Goal: Book appointment/travel/reservation

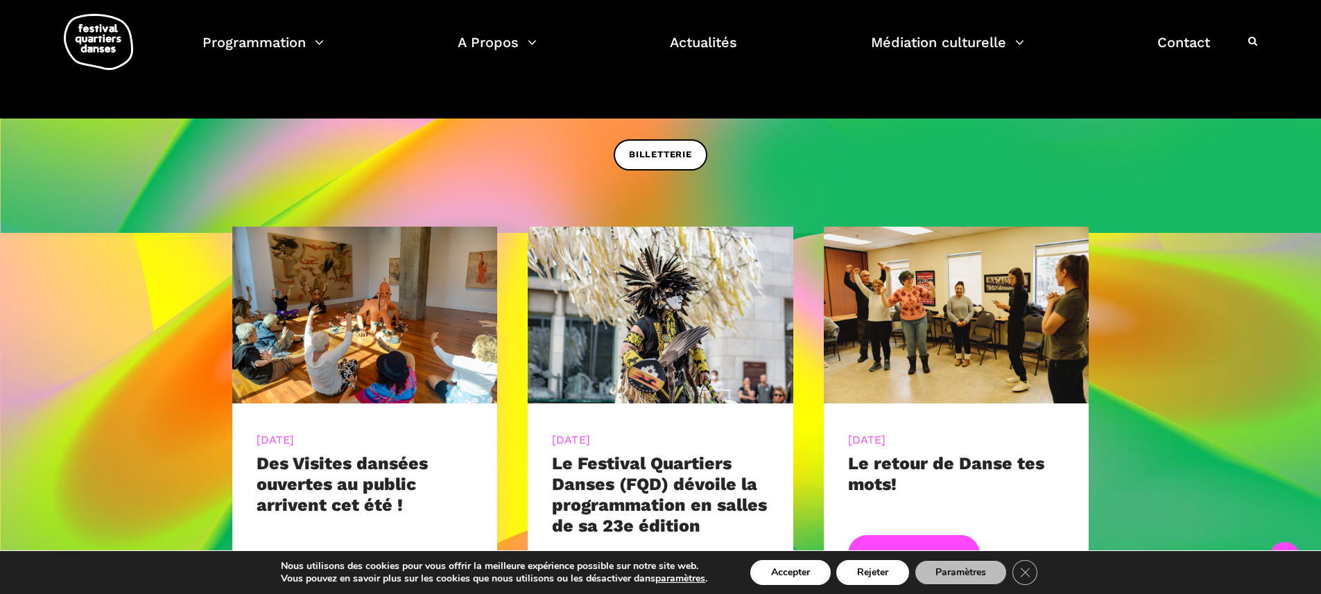
scroll to position [806, 0]
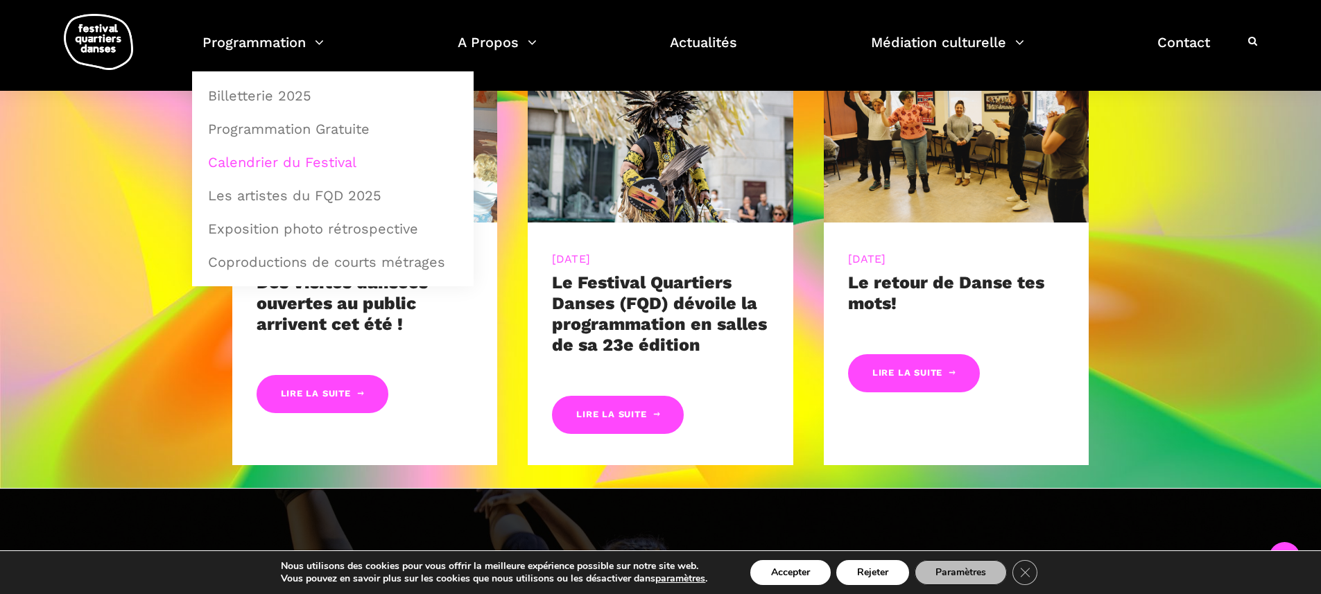
click at [299, 162] on link "Calendrier du Festival" at bounding box center [333, 162] width 266 height 32
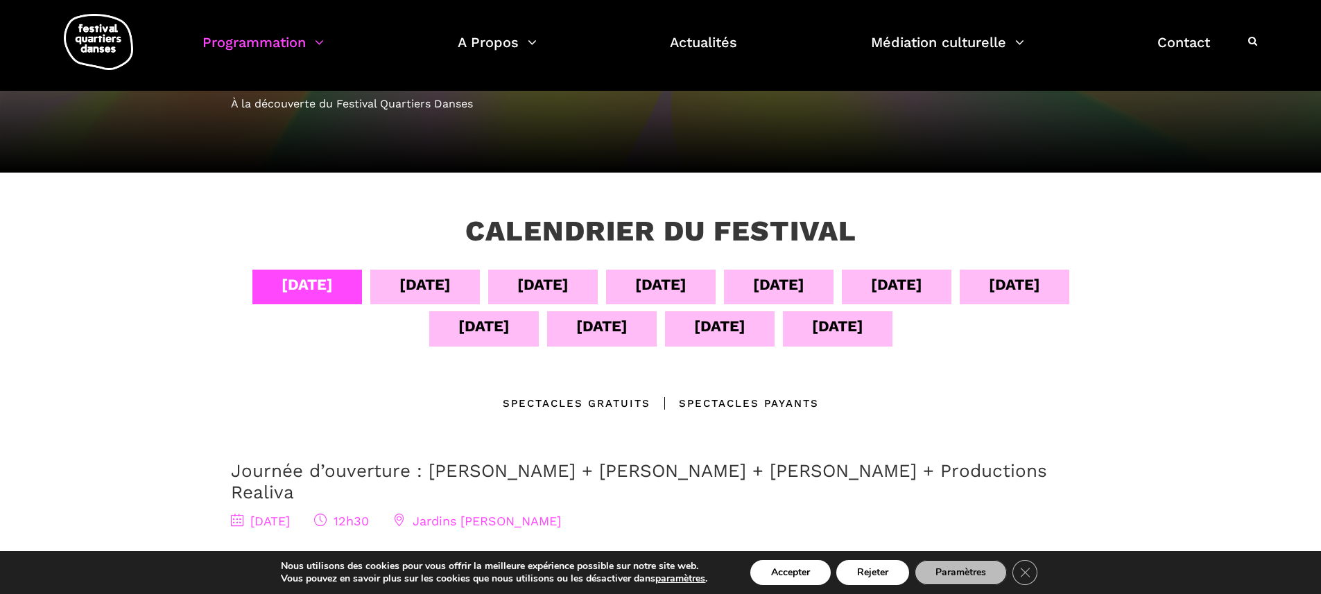
scroll to position [53, 0]
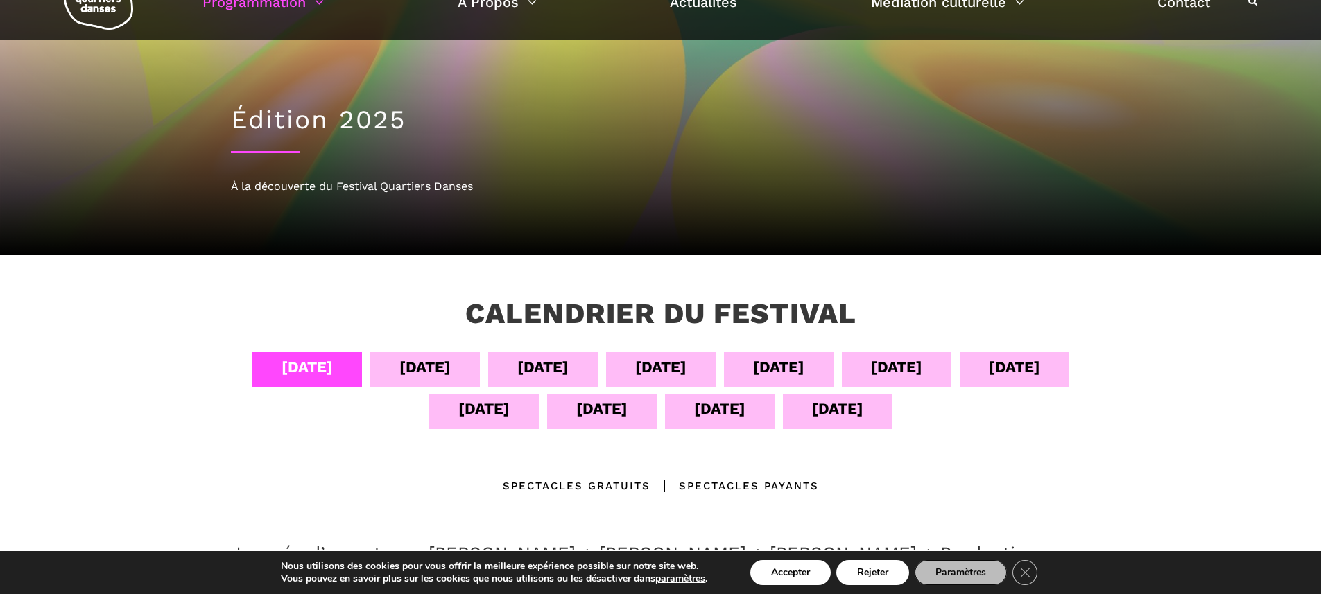
click at [443, 431] on div "[DATE] sept [DATE] sept [DATE] sept [DATE] sept [DATE] sept [DATE]" at bounding box center [661, 393] width 860 height 83
click at [446, 425] on div "[DATE]" at bounding box center [484, 411] width 110 height 35
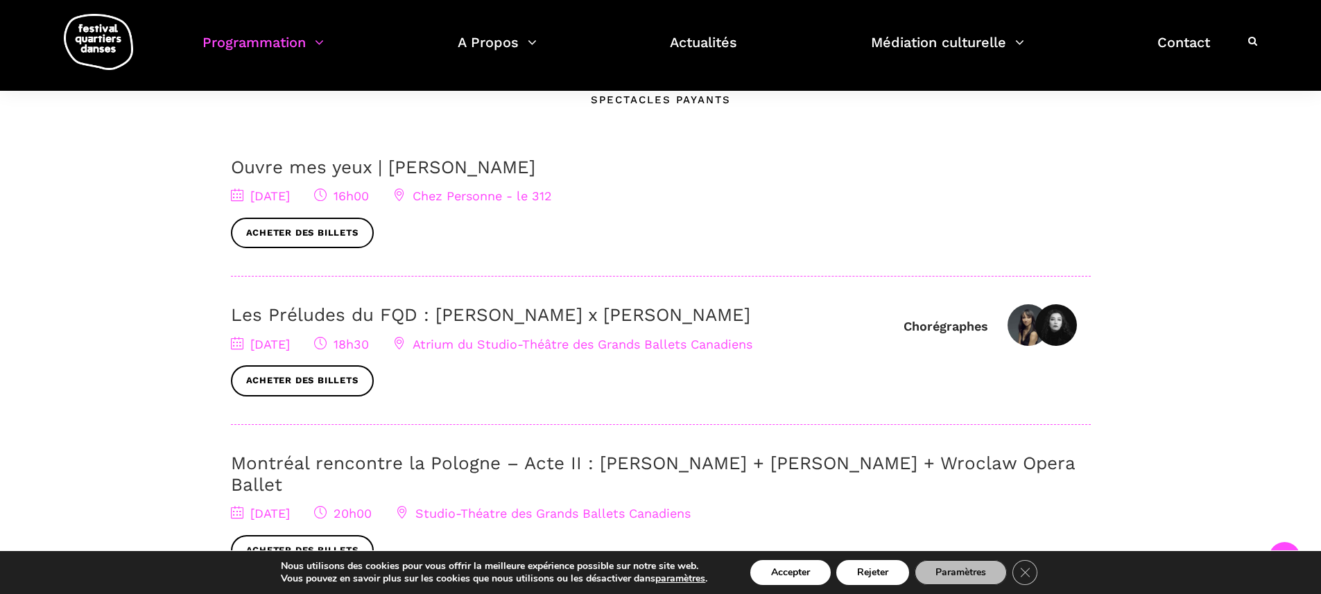
scroll to position [375, 0]
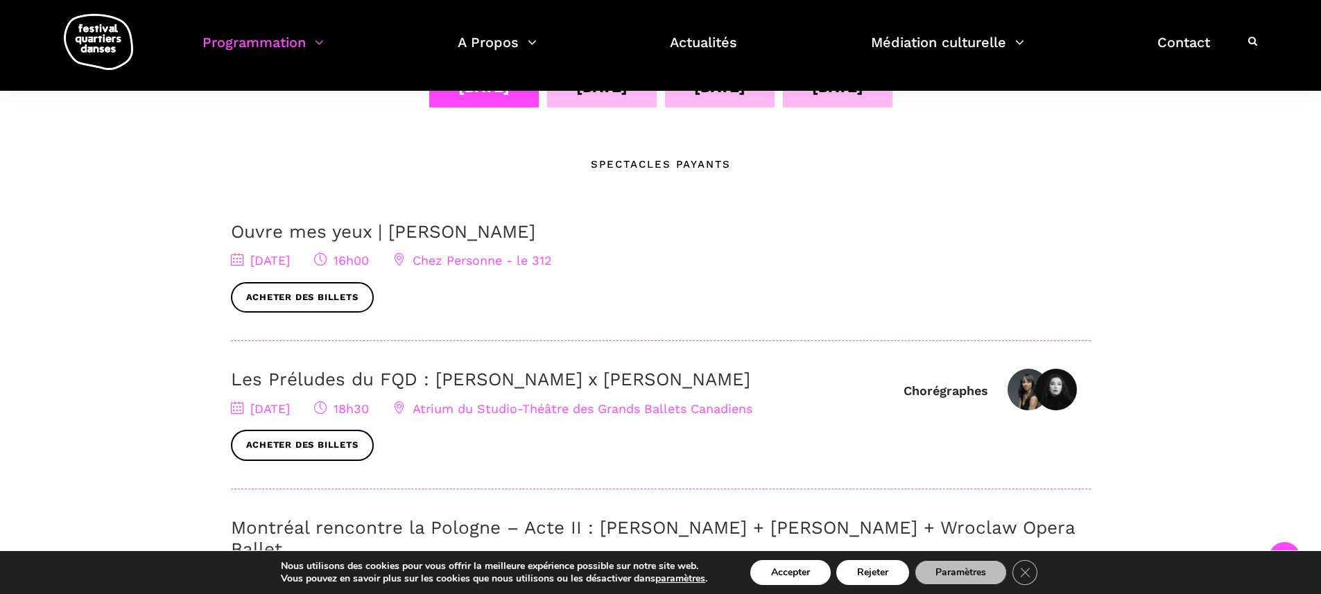
click at [406, 381] on link "Les Préludes du FQD : [PERSON_NAME] x [PERSON_NAME]" at bounding box center [490, 379] width 519 height 21
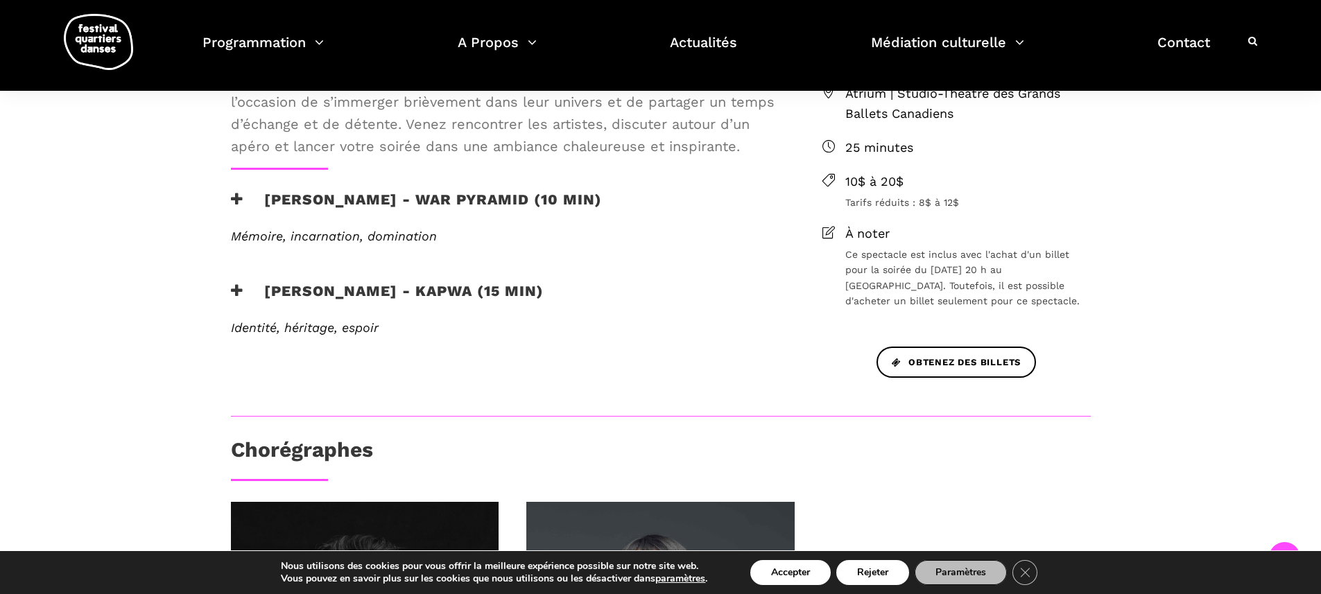
scroll to position [461, 0]
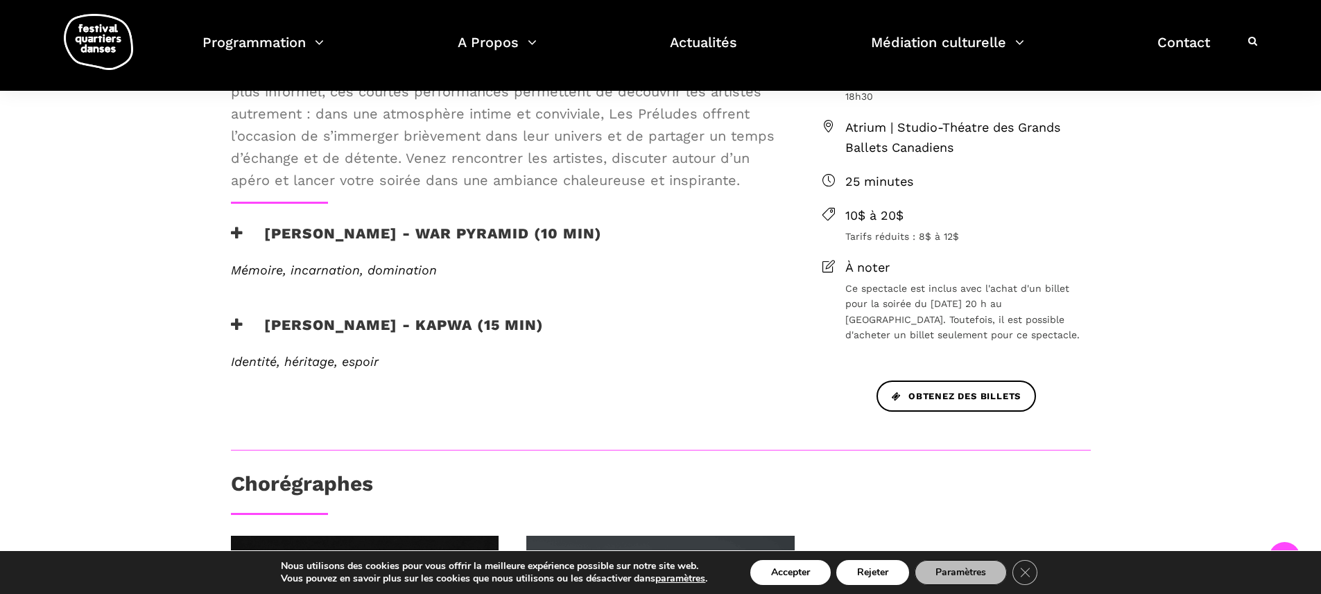
click at [247, 251] on h3 "Elahe Moonesi - War Pyramid (10 min)" at bounding box center [416, 242] width 371 height 35
